Goal: Use online tool/utility: Utilize a website feature to perform a specific function

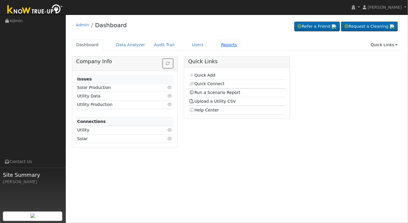
click at [217, 44] on link "Reports" at bounding box center [229, 44] width 25 height 11
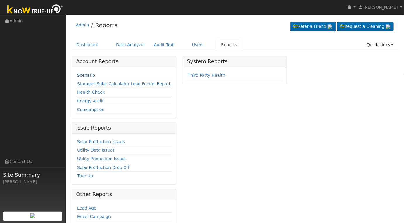
click at [87, 77] on link "Scenario" at bounding box center [86, 75] width 18 height 5
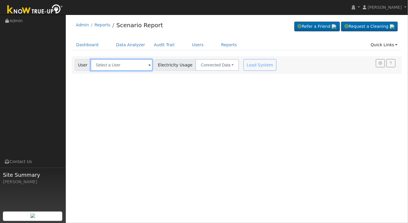
click at [128, 61] on input "text" at bounding box center [122, 65] width 62 height 12
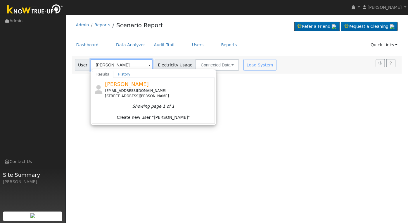
type input "[PERSON_NAME]"
click at [275, 102] on div "User Profile First name Last name Email Email Notifications No Emails No Emails…" at bounding box center [237, 119] width 342 height 208
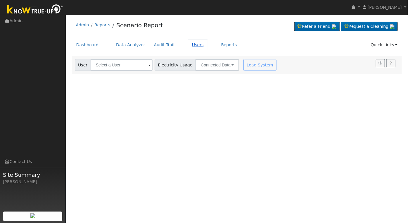
click at [189, 45] on link "Users" at bounding box center [198, 44] width 20 height 11
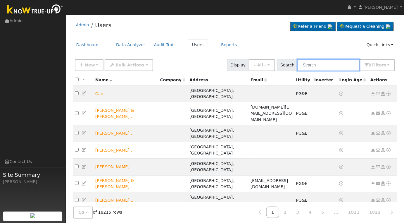
click at [332, 64] on input "text" at bounding box center [329, 65] width 62 height 12
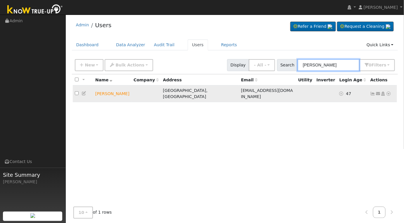
type input "[PERSON_NAME]"
click at [388, 92] on icon at bounding box center [388, 94] width 5 height 4
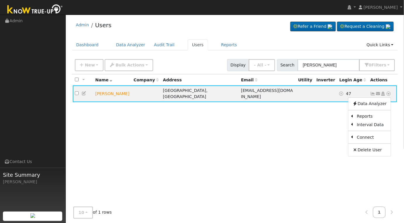
click at [282, 121] on div "All None All on page None on page Name Company Address Email Utility Inverter L…" at bounding box center [235, 141] width 326 height 134
click at [84, 91] on icon at bounding box center [84, 93] width 5 height 4
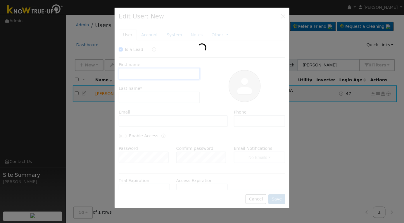
checkbox input "true"
type input "Cliff"
type input "Long"
type input "[EMAIL_ADDRESS][DOMAIN_NAME]"
type input "2082499375"
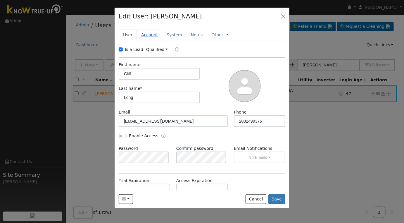
click at [147, 32] on link "Account" at bounding box center [149, 35] width 25 height 11
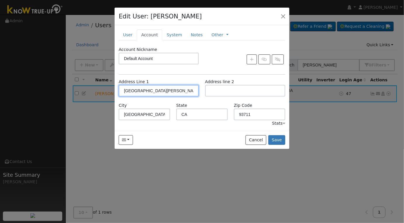
click at [174, 94] on input "[GEOGRAPHIC_DATA][PERSON_NAME]" at bounding box center [159, 91] width 80 height 12
type input "[STREET_ADDRESS][PERSON_NAME]"
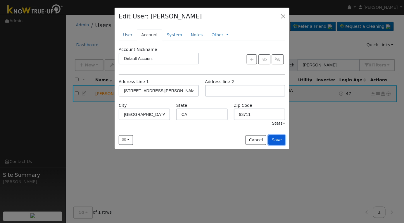
click at [280, 141] on button "Save" at bounding box center [276, 140] width 17 height 10
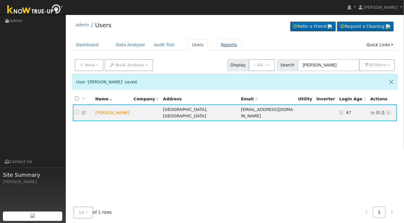
click at [219, 48] on link "Reports" at bounding box center [229, 44] width 25 height 11
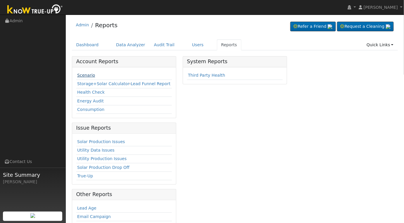
click at [87, 74] on link "Scenario" at bounding box center [86, 75] width 18 height 5
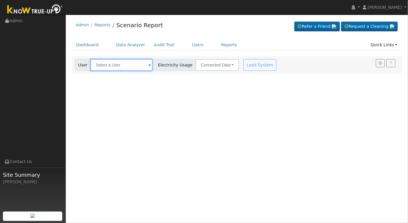
click at [136, 66] on input "text" at bounding box center [122, 65] width 62 height 12
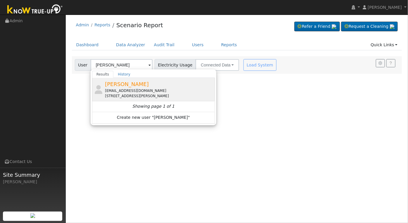
click at [147, 97] on div "2315 West Celeste Avenue, Fresno, CA 93711" at bounding box center [159, 95] width 108 height 5
type input "[PERSON_NAME]"
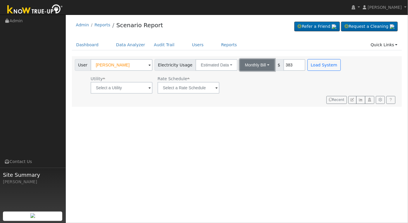
click at [254, 66] on button "Monthly Bill" at bounding box center [257, 65] width 35 height 12
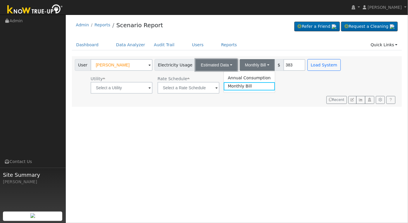
click at [210, 63] on button "Estimated Data" at bounding box center [217, 65] width 42 height 12
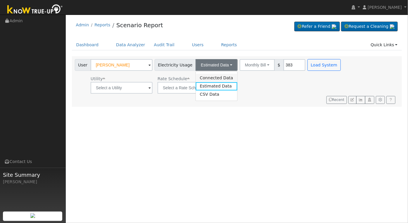
click at [223, 81] on link "Connected Data" at bounding box center [217, 78] width 42 height 8
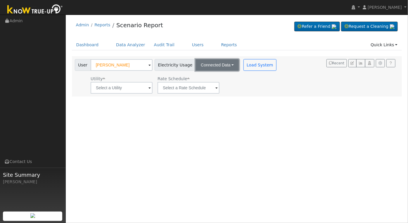
click at [222, 67] on button "Connected Data" at bounding box center [218, 65] width 44 height 12
click at [213, 89] on link "Estimated Data" at bounding box center [218, 86] width 42 height 8
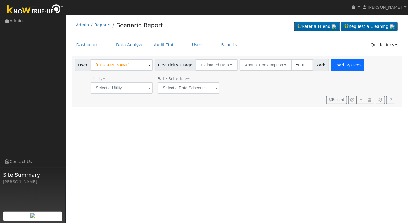
type input "15000"
click at [335, 66] on button "Load System" at bounding box center [347, 65] width 33 height 12
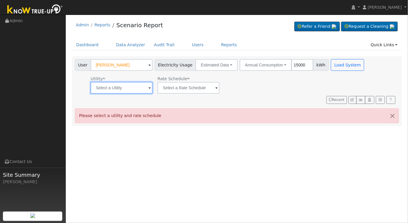
click at [151, 89] on input "text" at bounding box center [122, 88] width 62 height 12
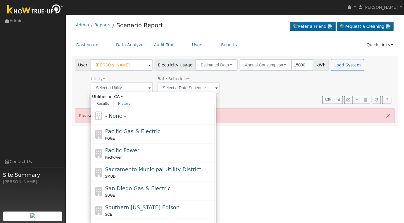
click at [155, 137] on div "PG&E" at bounding box center [159, 138] width 108 height 6
type input "Pacific Gas & Electric"
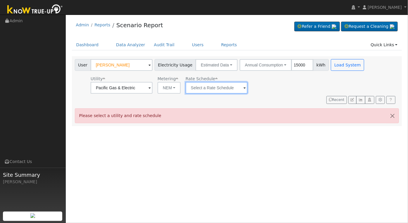
click at [216, 85] on input "text" at bounding box center [217, 88] width 62 height 12
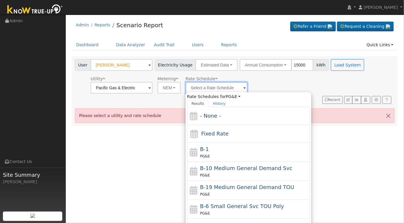
scroll to position [101, 0]
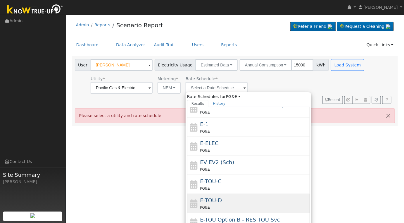
click at [239, 202] on div "E-TOU-D PG&E" at bounding box center [254, 203] width 108 height 14
type input "E-TOU-D"
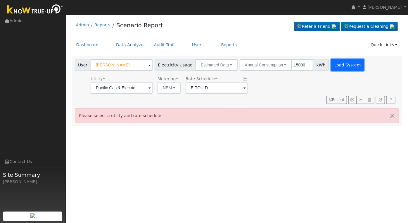
click at [331, 65] on button "Load System" at bounding box center [347, 65] width 33 height 12
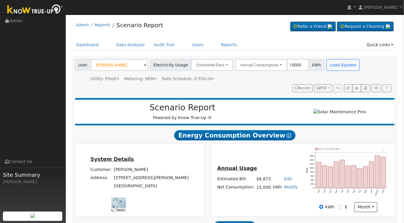
scroll to position [94, 0]
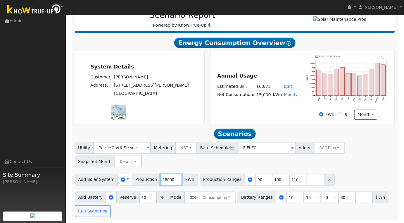
click at [161, 180] on input "15000" at bounding box center [171, 180] width 22 height 12
drag, startPoint x: 161, startPoint y: 180, endPoint x: 163, endPoint y: 172, distance: 7.7
click at [162, 177] on input "15000" at bounding box center [171, 180] width 22 height 12
type input "18912"
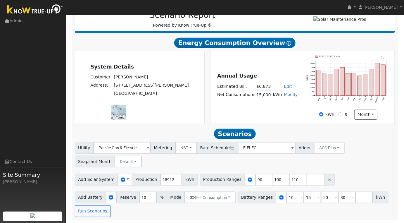
click at [238, 165] on div "Utility Pacific Gas & Electric Metering NBT NEM NBT Rate Schedule E-ELEC Adder …" at bounding box center [235, 153] width 322 height 27
click at [255, 182] on input "90" at bounding box center [264, 180] width 18 height 12
type input "100"
type input "110"
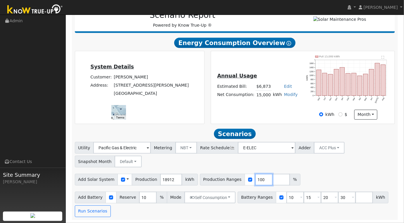
type input "100"
click at [287, 198] on input "10" at bounding box center [296, 198] width 18 height 12
type input "15"
type input "20"
type input "30"
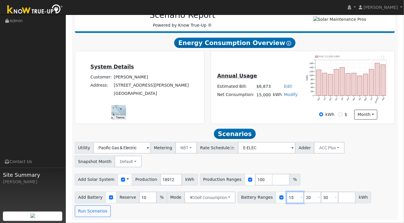
scroll to position [81, 0]
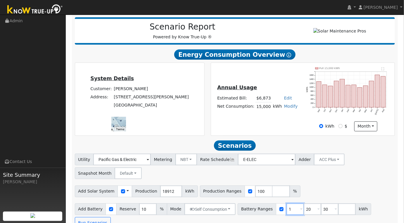
type input "20"
type input "30"
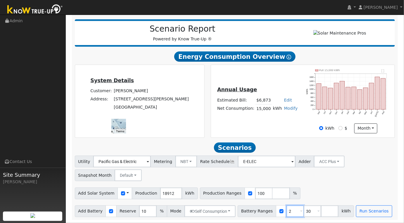
type input "30"
type input "3"
type input "20"
click at [315, 197] on div "Add Solar System Use CSV Data Production 18912 kWh Production Ranges 100 %" at bounding box center [235, 192] width 322 height 14
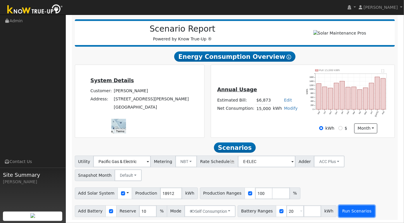
click at [352, 213] on button "Run Scenarios" at bounding box center [357, 211] width 36 height 12
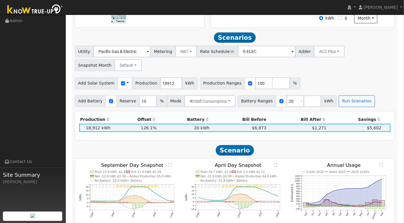
scroll to position [97, 0]
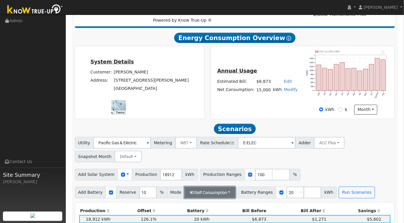
click at [229, 192] on button "Self Consumption" at bounding box center [209, 193] width 51 height 12
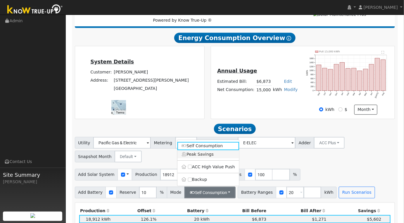
click at [184, 156] on icon at bounding box center [184, 154] width 5 height 4
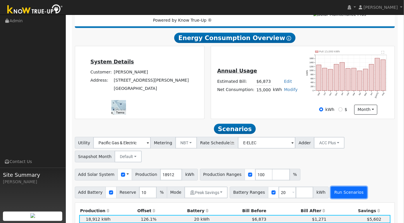
click at [339, 198] on button "Run Scenarios" at bounding box center [349, 193] width 36 height 12
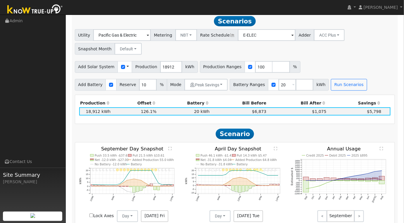
scroll to position [108, 0]
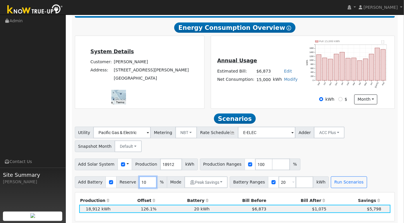
click at [142, 184] on input "10" at bounding box center [148, 182] width 18 height 12
type input "1"
type input "5"
type input "0"
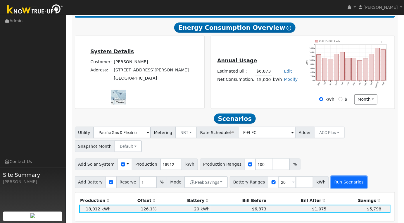
click at [335, 187] on button "Run Scenarios" at bounding box center [349, 182] width 36 height 12
click at [143, 186] on input "1" at bounding box center [148, 182] width 18 height 12
type input "10"
click at [364, 156] on div "Utility Pacific Gas & Electric Metering NBT NEM NBT Rate Schedule E-ELEC Adder …" at bounding box center [235, 157] width 327 height 61
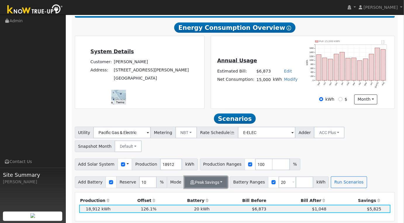
click at [216, 186] on button "Peak Savings" at bounding box center [205, 182] width 43 height 12
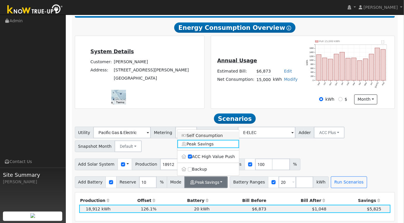
click at [193, 140] on link "Self Consumption" at bounding box center [208, 136] width 62 height 8
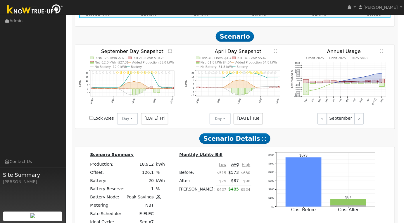
scroll to position [0, 0]
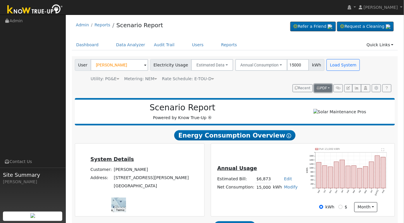
click at [327, 86] on span "PDF" at bounding box center [322, 88] width 11 height 4
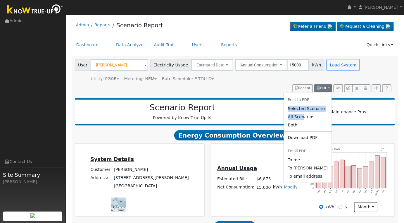
drag, startPoint x: 310, startPoint y: 117, endPoint x: 322, endPoint y: 106, distance: 16.6
click at [324, 103] on ul "Print to PDF Selected Scenario All Scenarios Both Download PDF Email PDF To me …" at bounding box center [308, 138] width 49 height 90
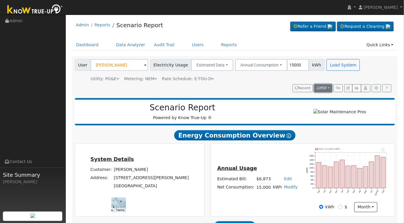
click at [329, 85] on button "PDF" at bounding box center [323, 88] width 18 height 8
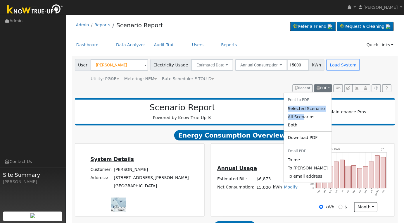
click at [313, 106] on link "Selected Scenario" at bounding box center [308, 108] width 48 height 8
